Goal: Information Seeking & Learning: Learn about a topic

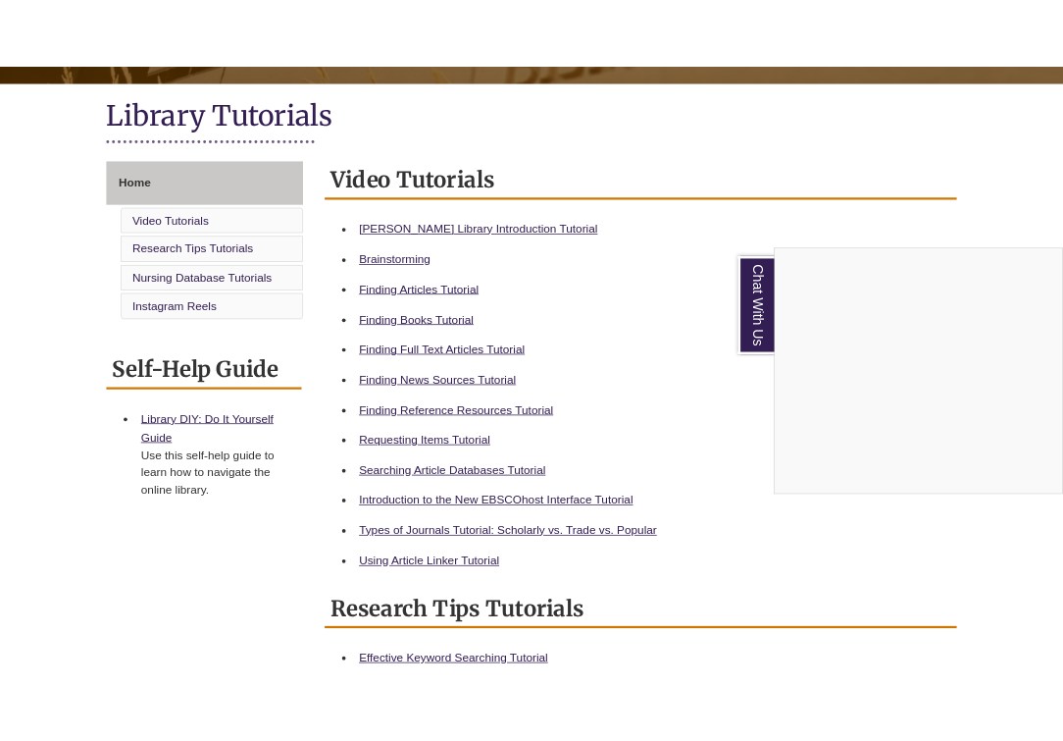
scroll to position [421, 0]
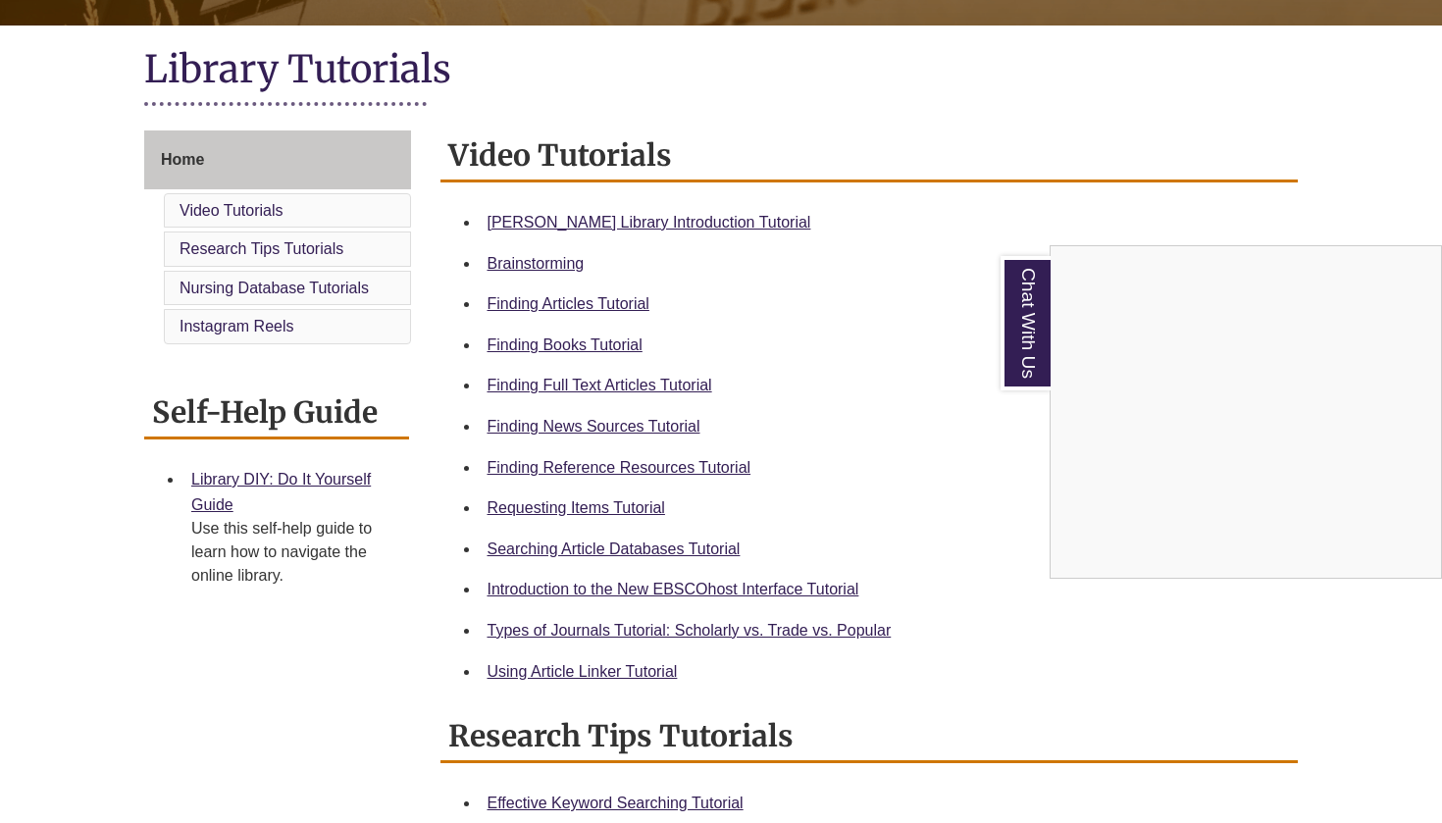
click at [550, 224] on div "Chat With Us" at bounding box center [721, 411] width 1442 height 823
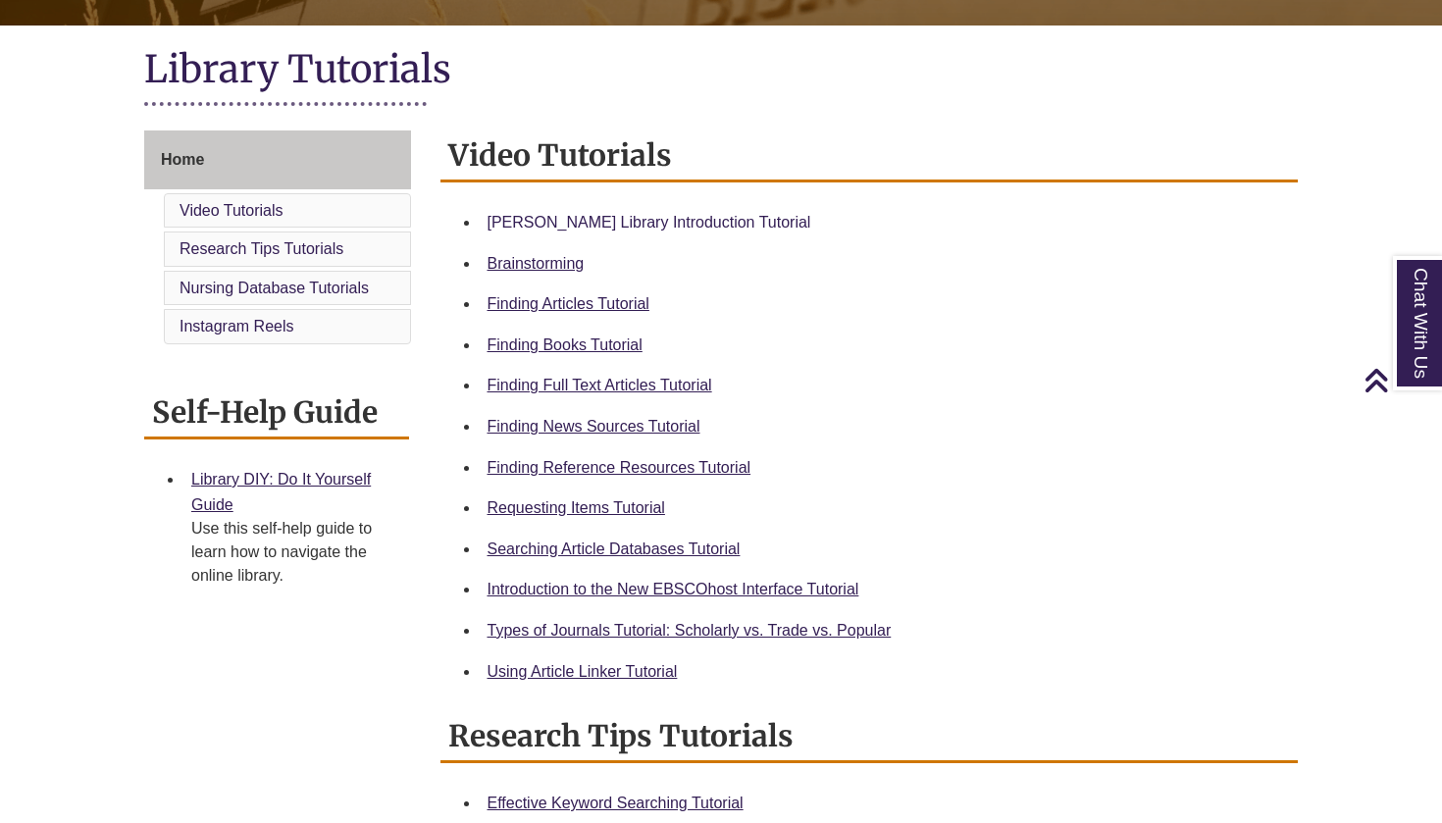
click at [560, 220] on link "Berntsen Library Introduction Tutorial" at bounding box center [650, 222] width 324 height 17
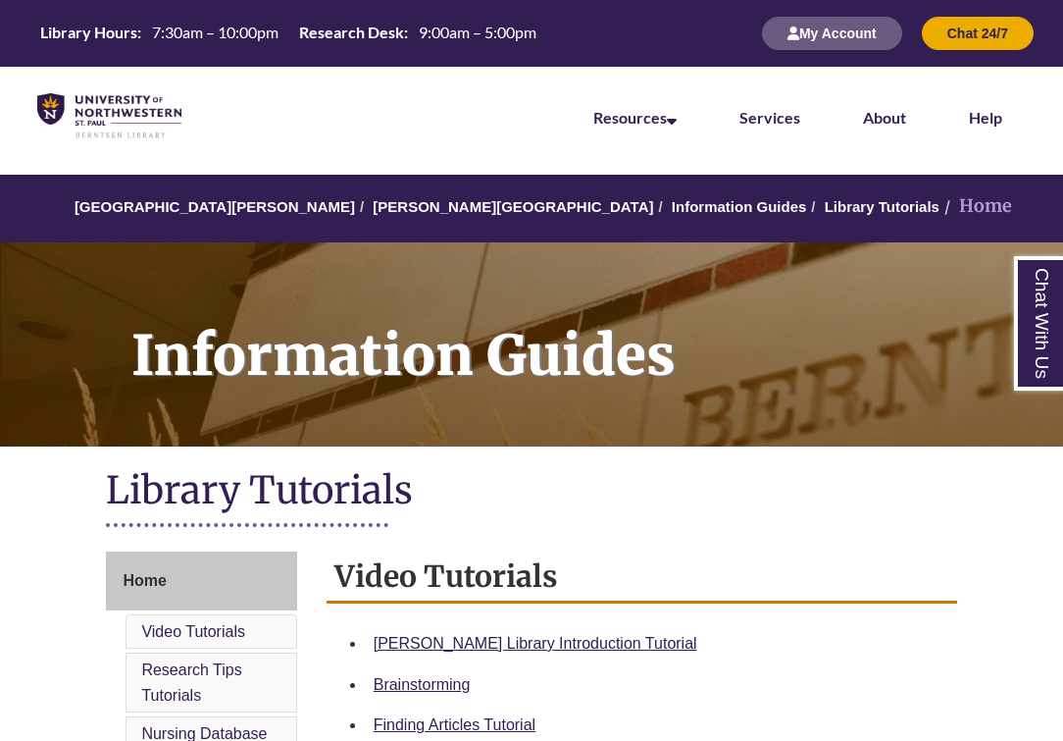
scroll to position [0, 0]
click at [810, 34] on button "My Account" at bounding box center [832, 33] width 140 height 33
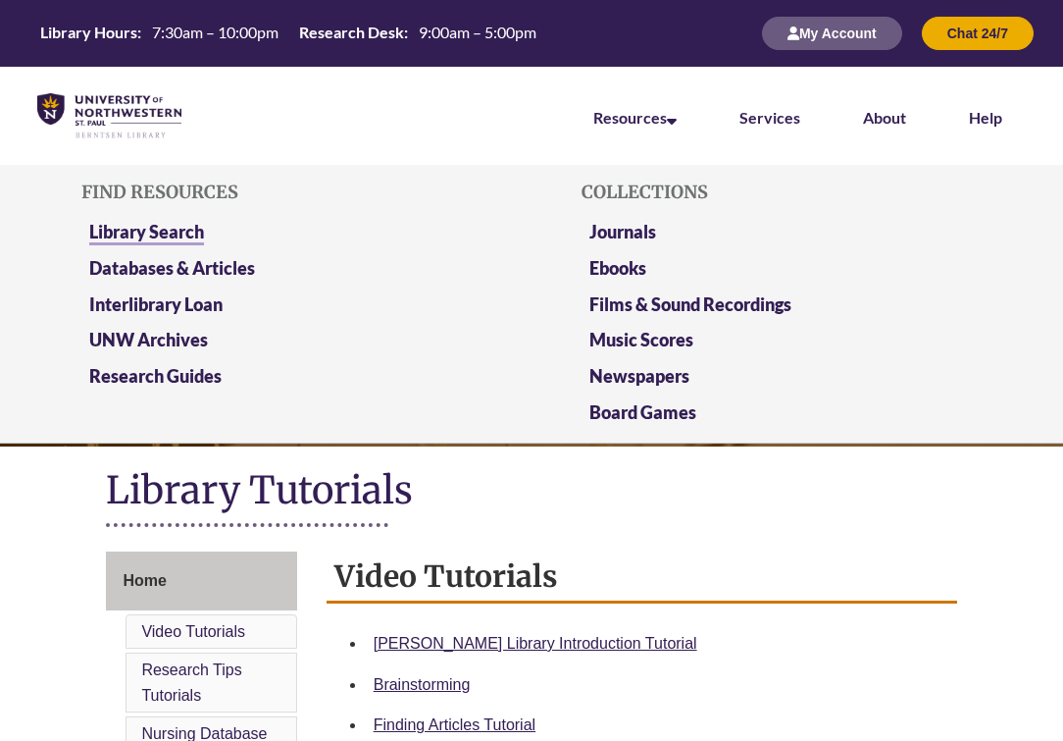
click at [194, 231] on link "Library Search" at bounding box center [146, 233] width 115 height 25
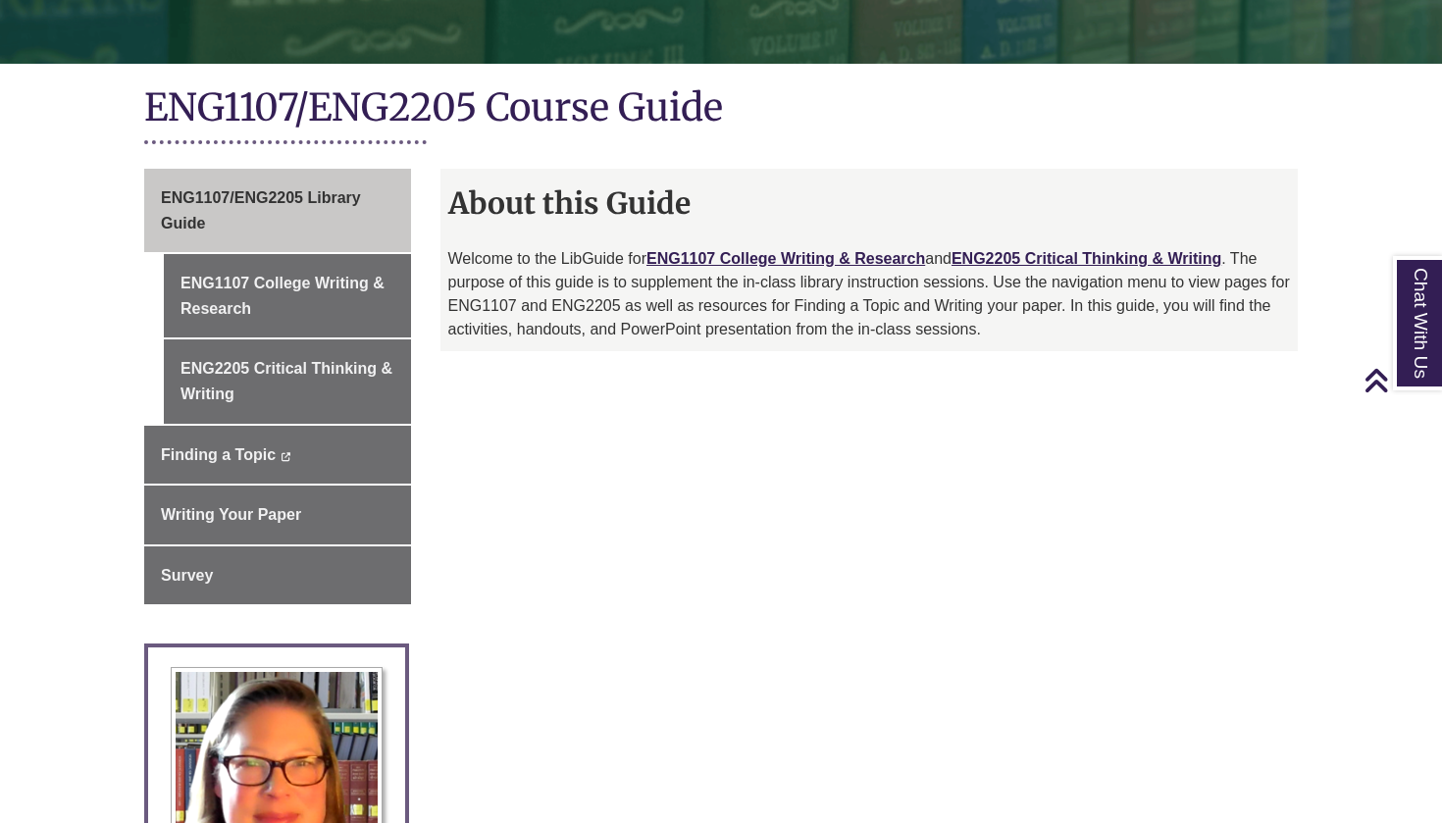
scroll to position [376, 0]
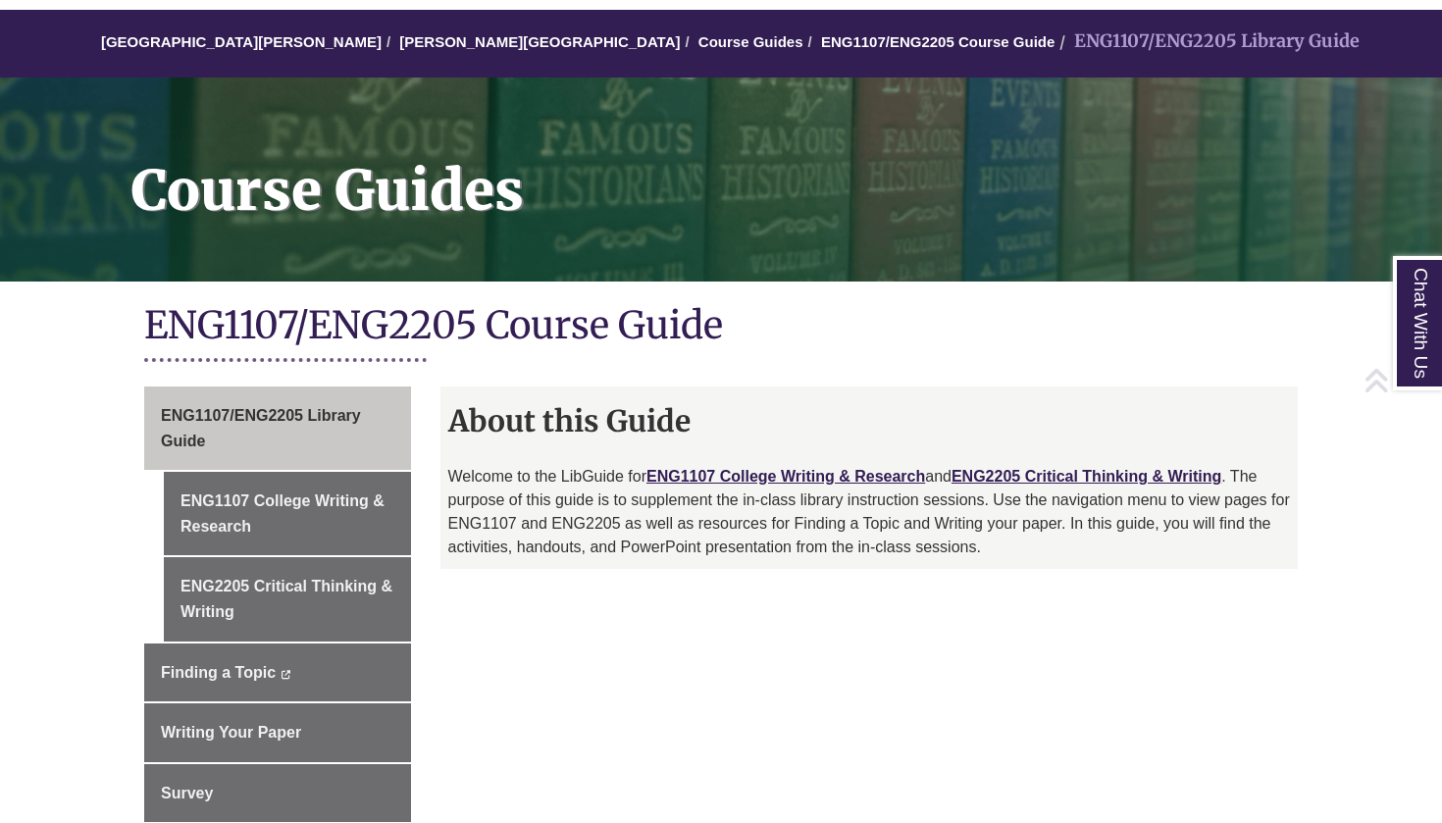
scroll to position [167, 0]
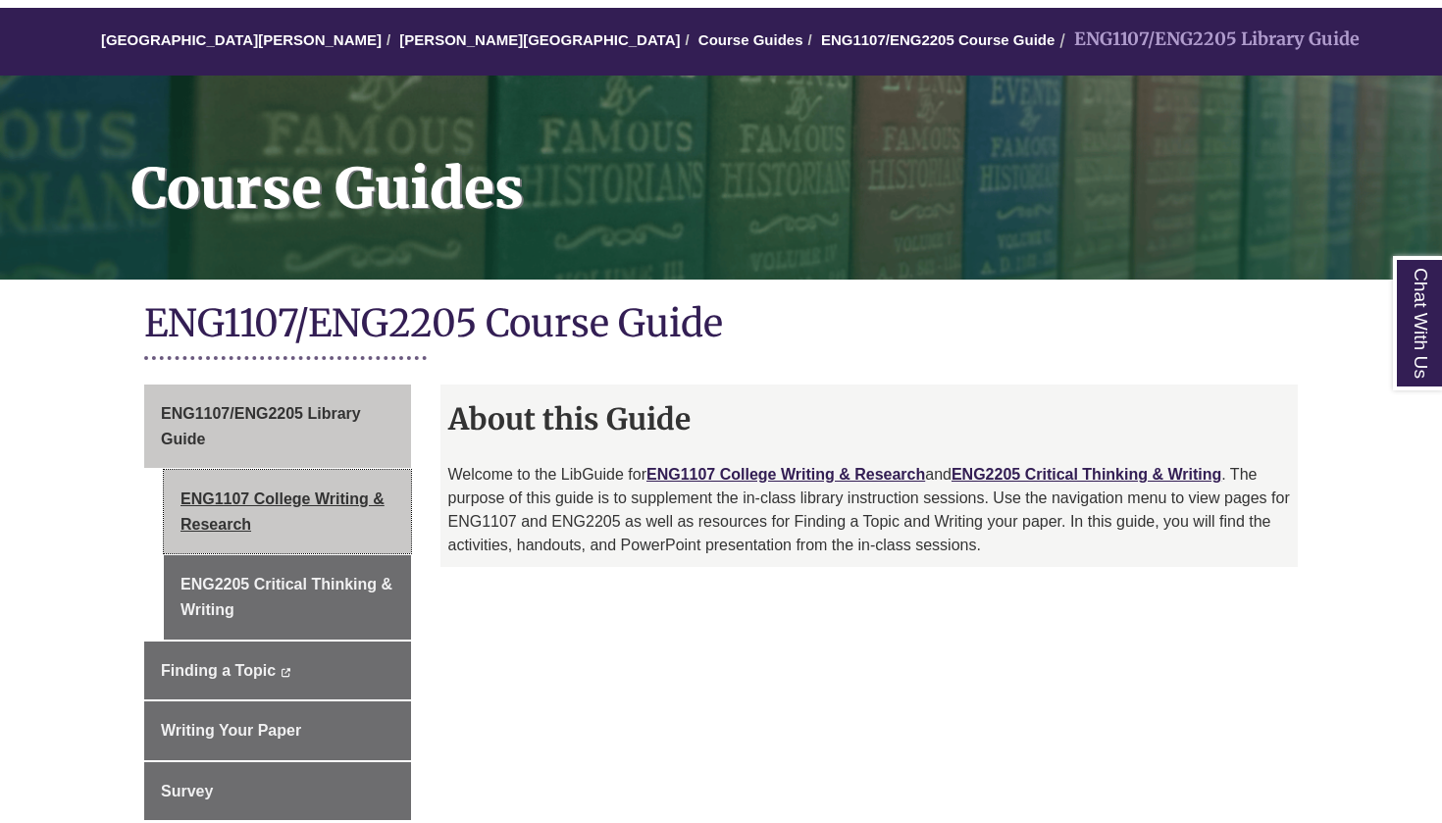
click at [354, 497] on link "ENG1107 College Writing & Research" at bounding box center [287, 511] width 247 height 83
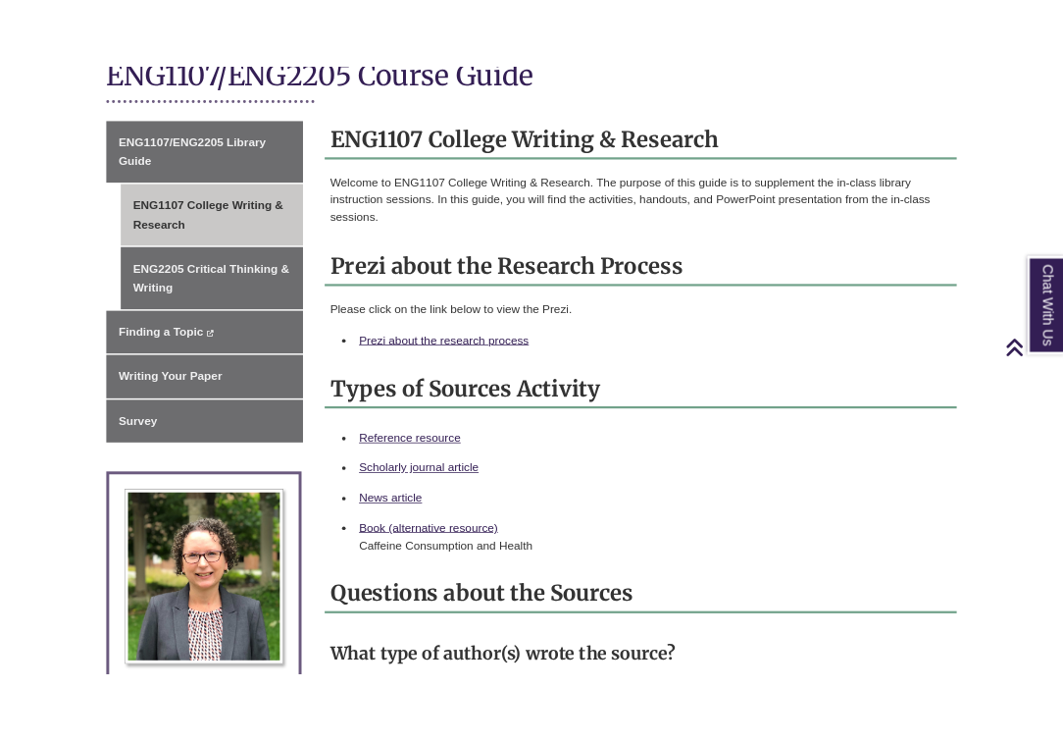
scroll to position [479, 0]
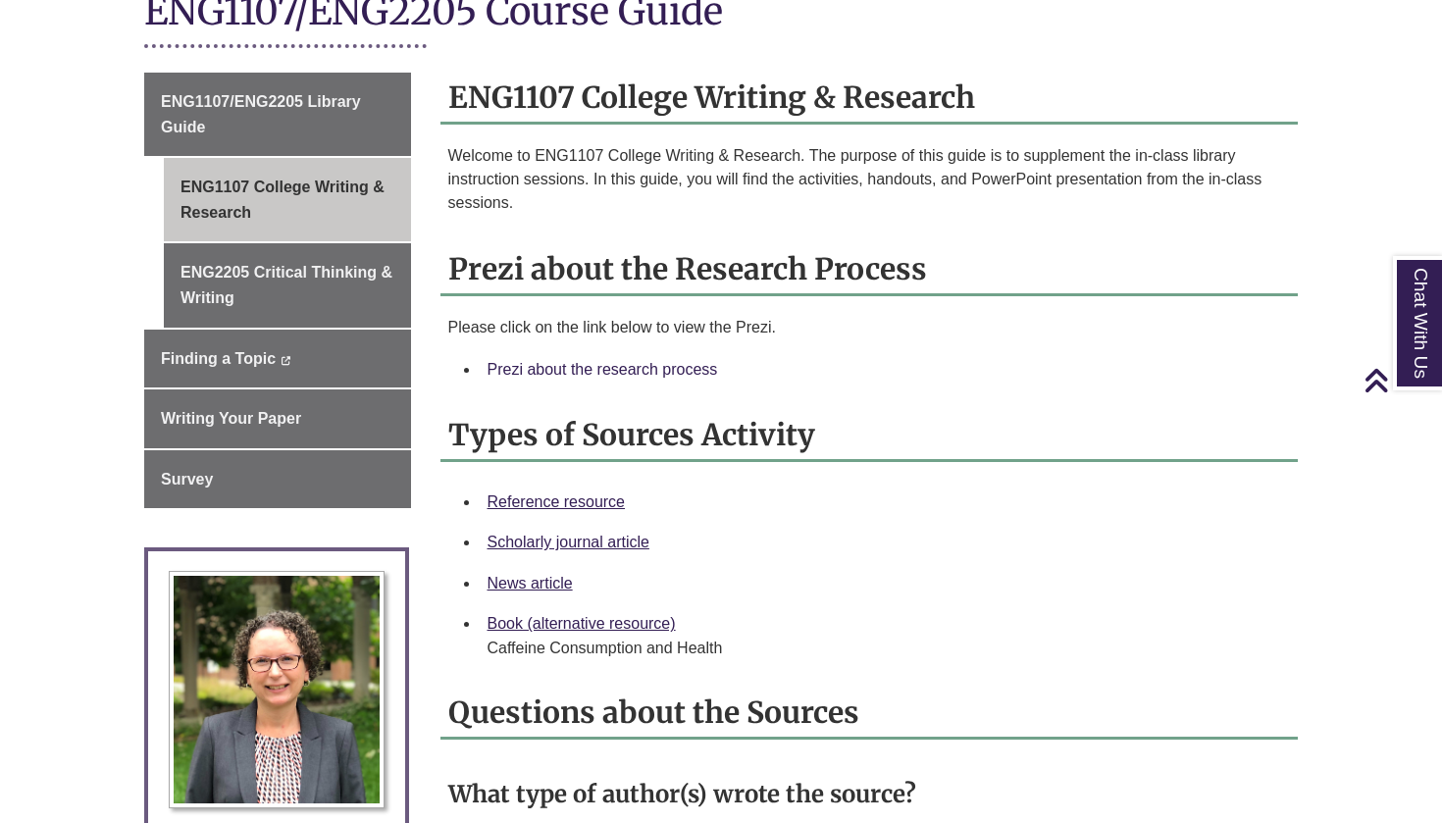
click at [573, 361] on link "Prezi about the research process" at bounding box center [603, 369] width 231 height 17
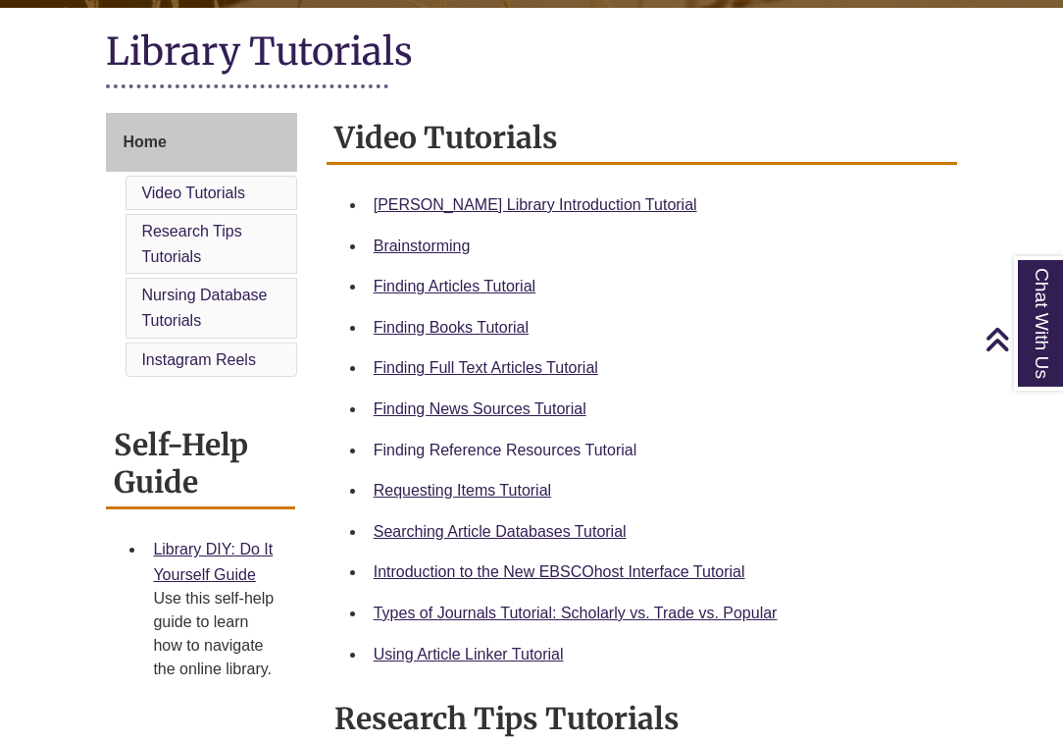
scroll to position [439, 0]
click at [204, 188] on link "Video Tutorials" at bounding box center [193, 192] width 104 height 17
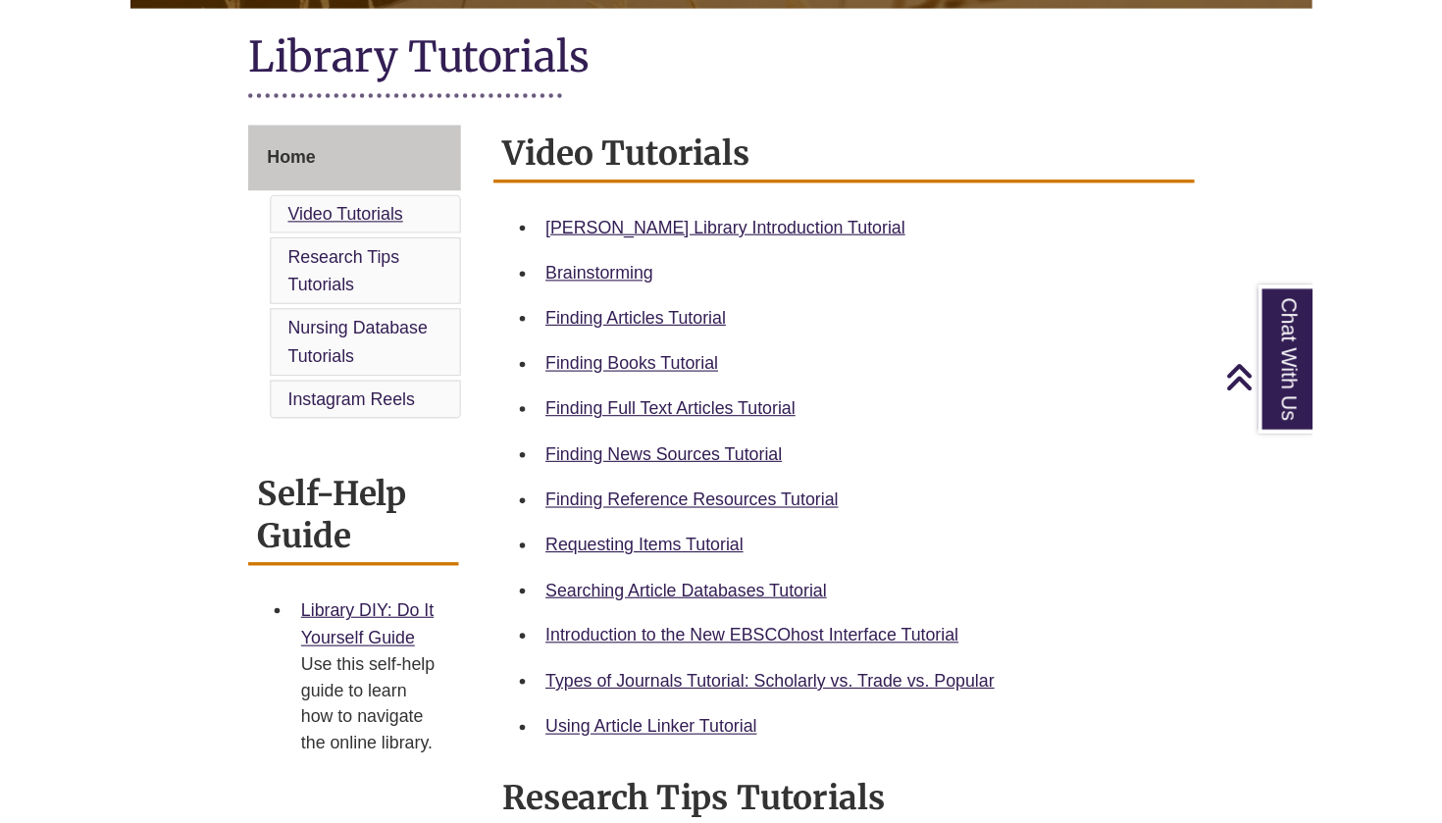
scroll to position [549, 0]
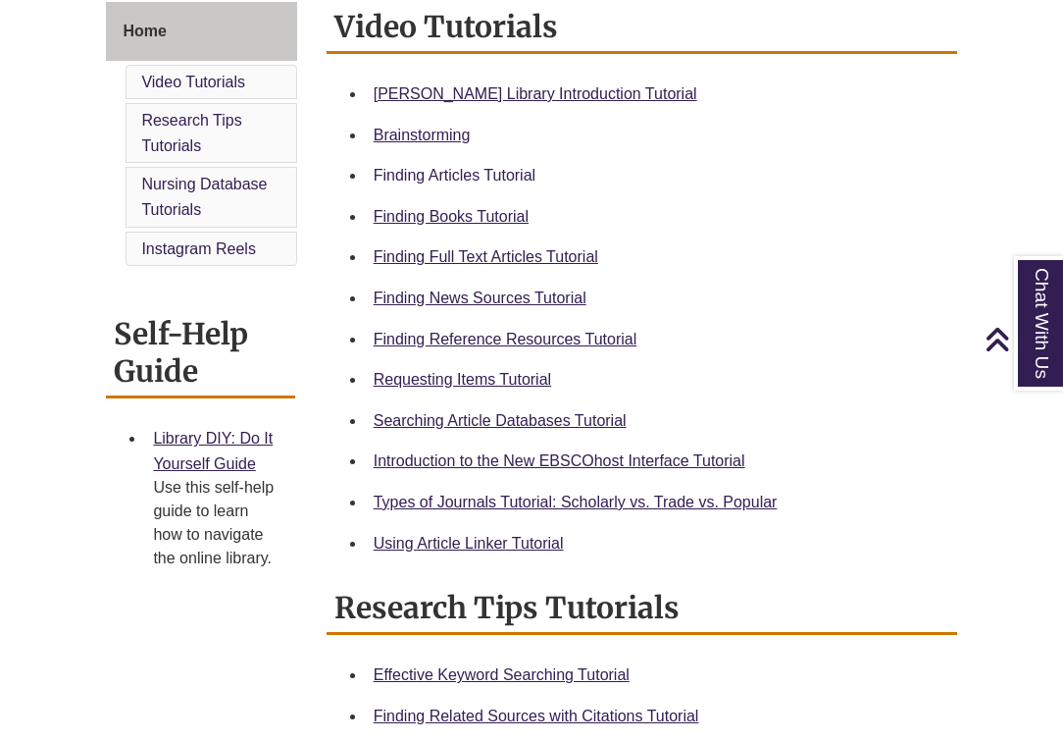
click at [450, 175] on link "Finding Articles Tutorial" at bounding box center [455, 175] width 162 height 17
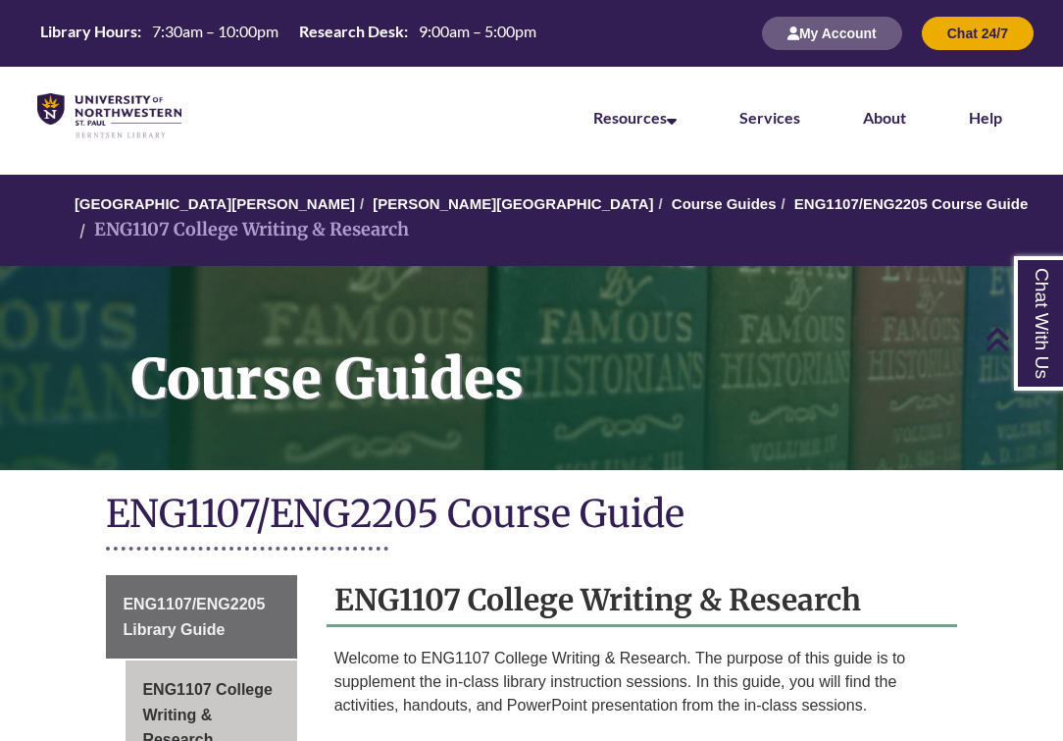
scroll to position [479, 0]
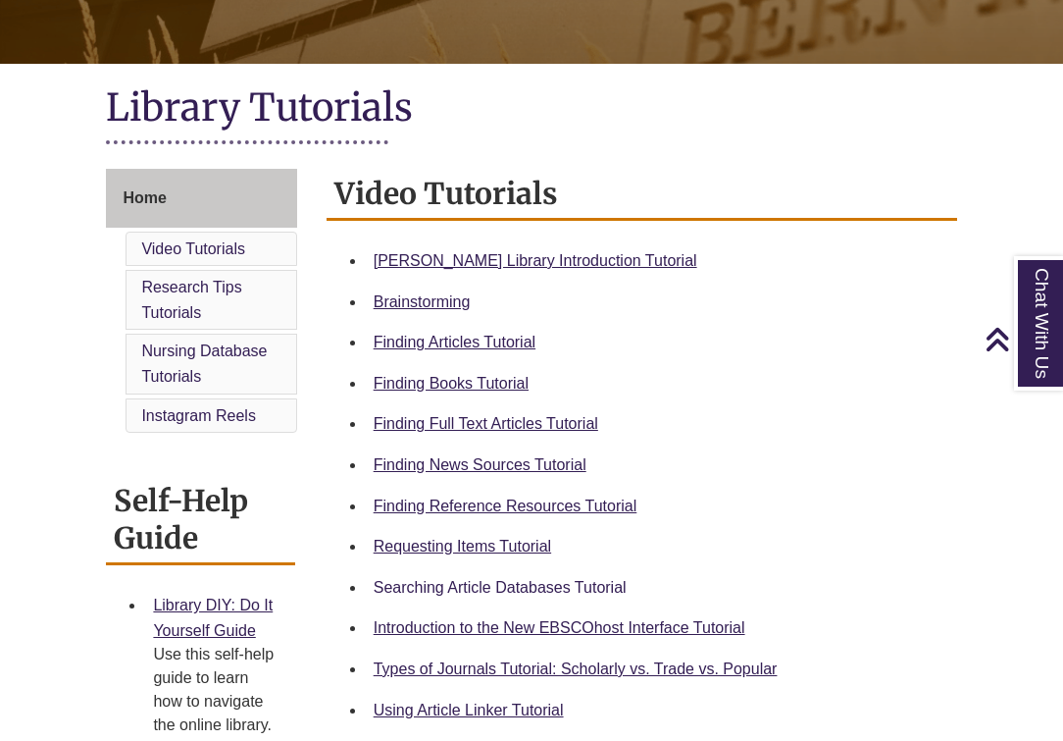
scroll to position [387, 0]
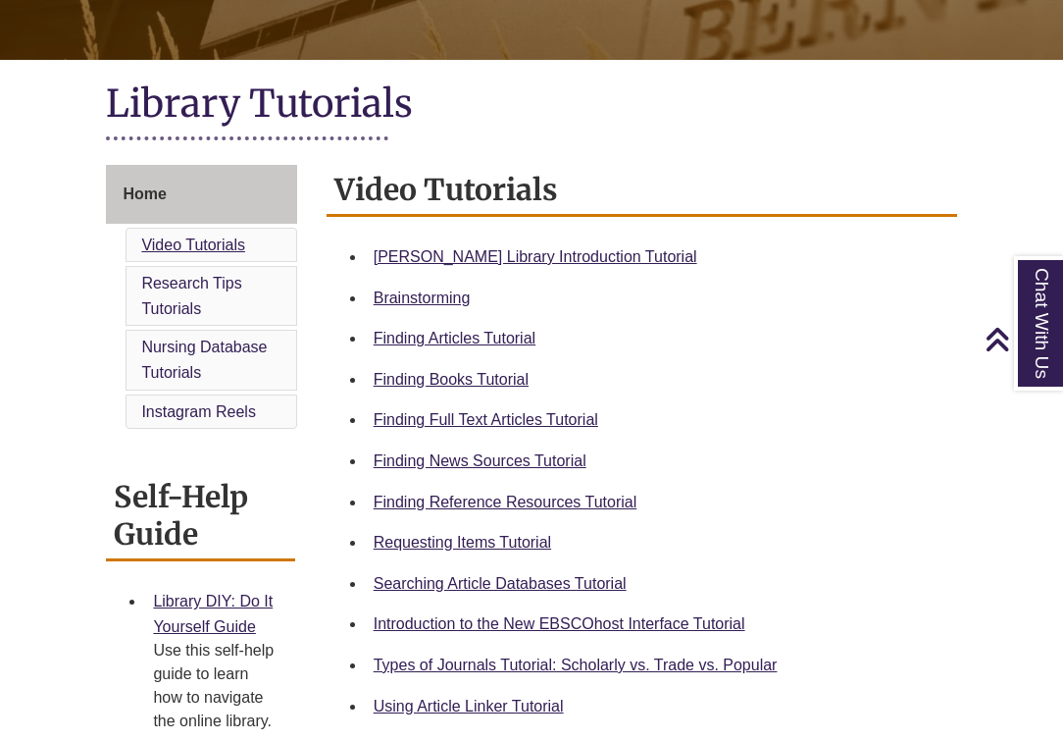
click at [186, 236] on link "Video Tutorials" at bounding box center [193, 244] width 104 height 17
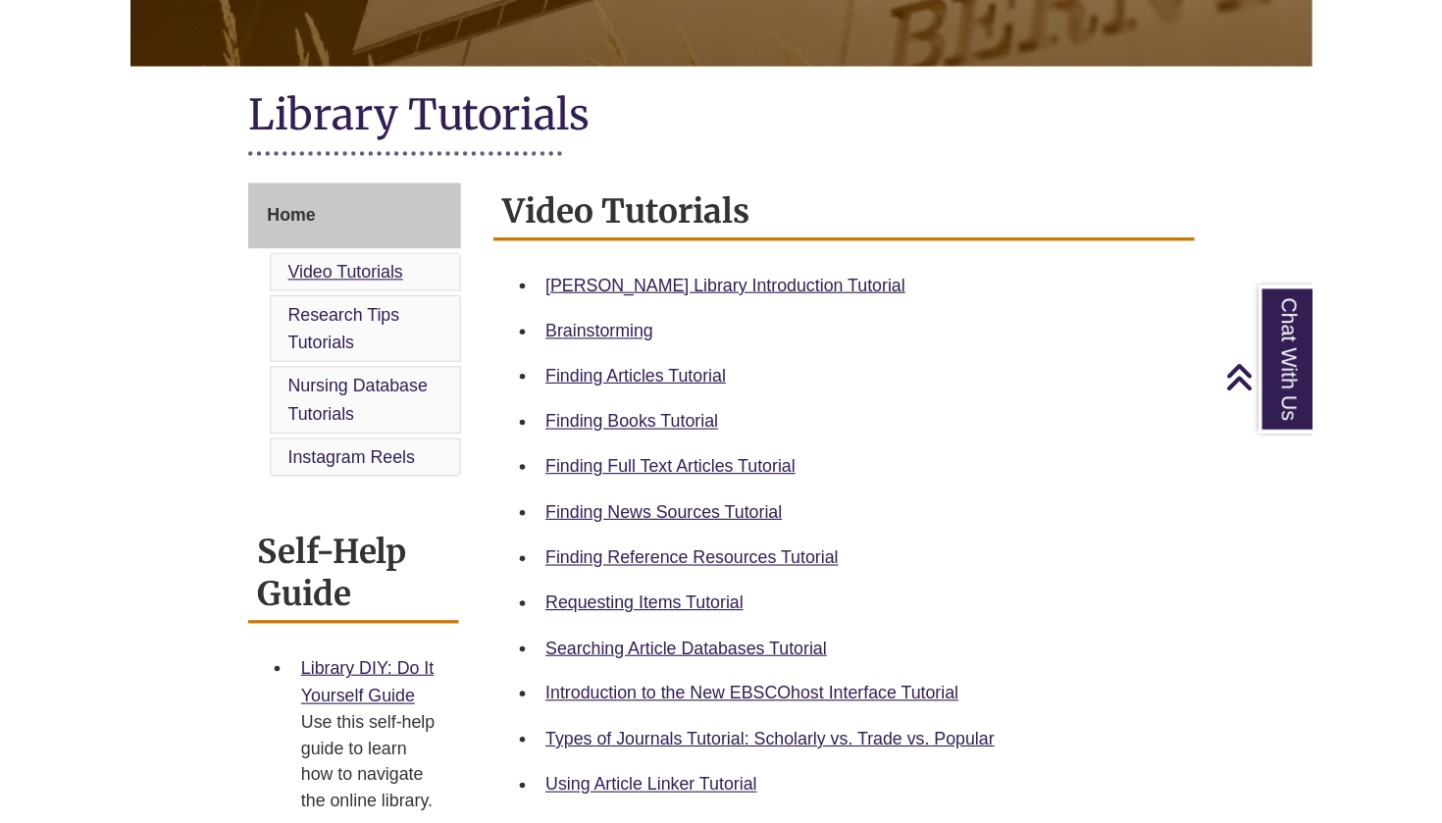
scroll to position [549, 0]
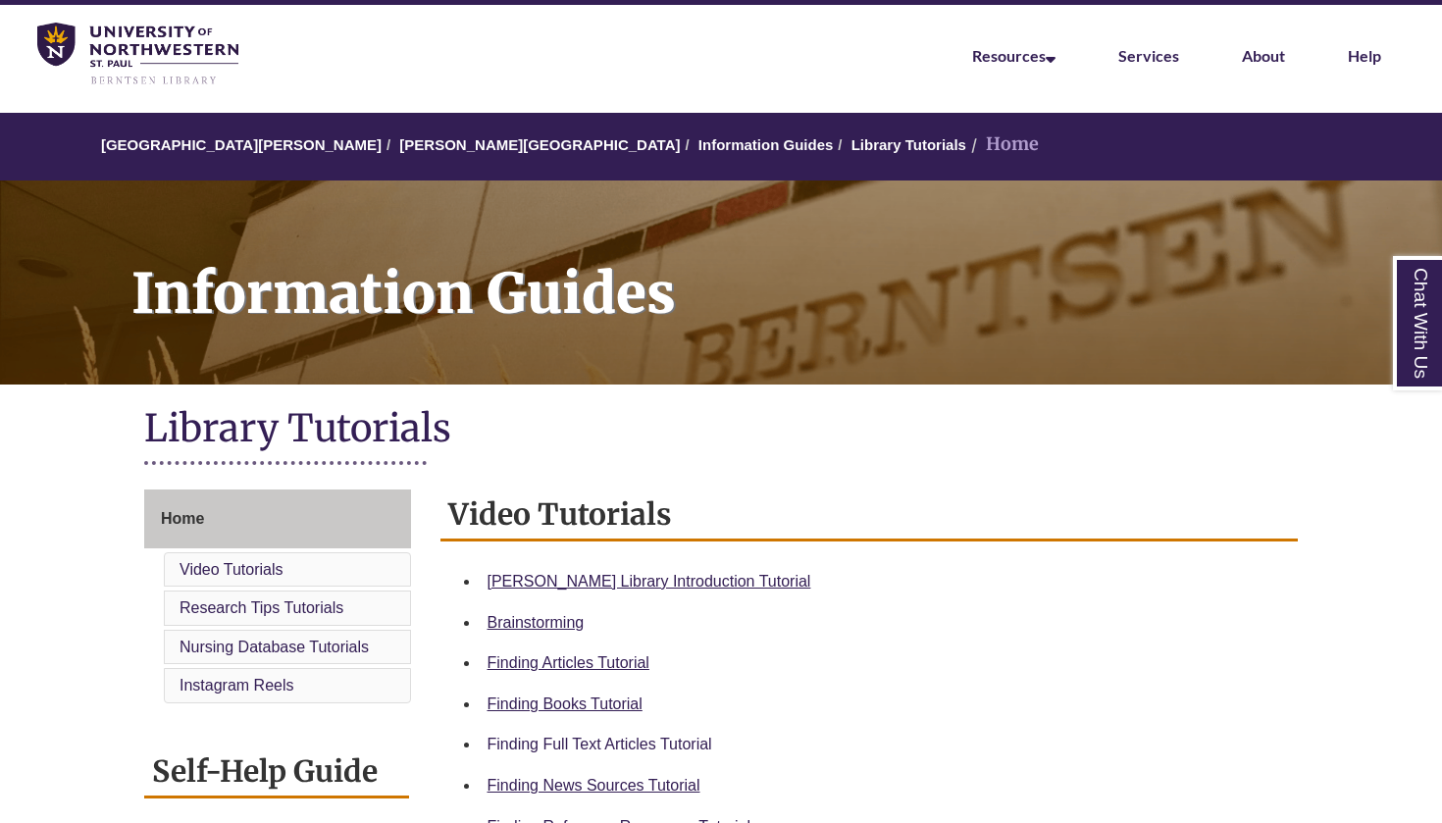
scroll to position [90, 0]
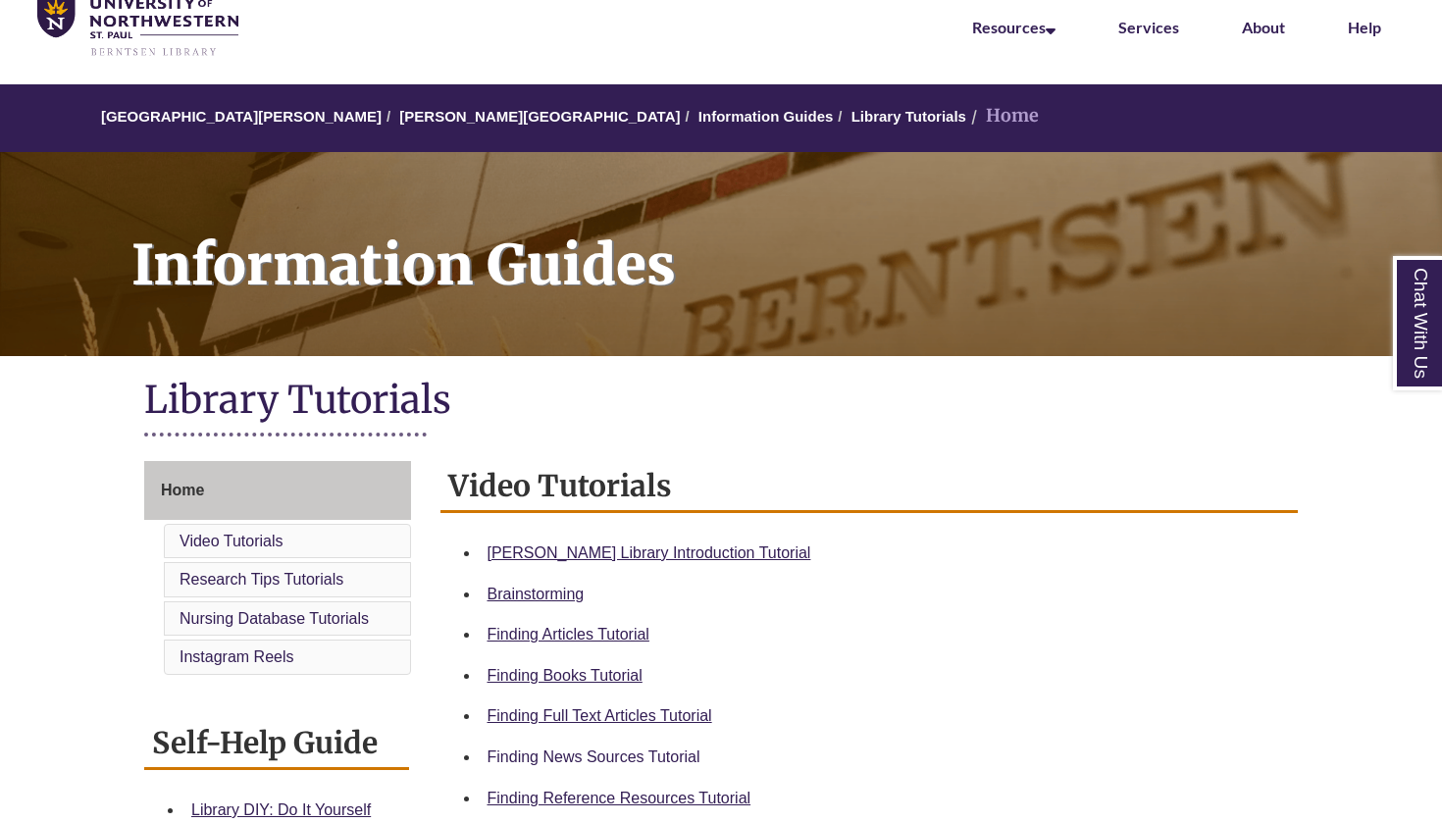
click at [605, 753] on link "Finding News Sources Tutorial" at bounding box center [594, 757] width 213 height 17
